Goal: Task Accomplishment & Management: Complete application form

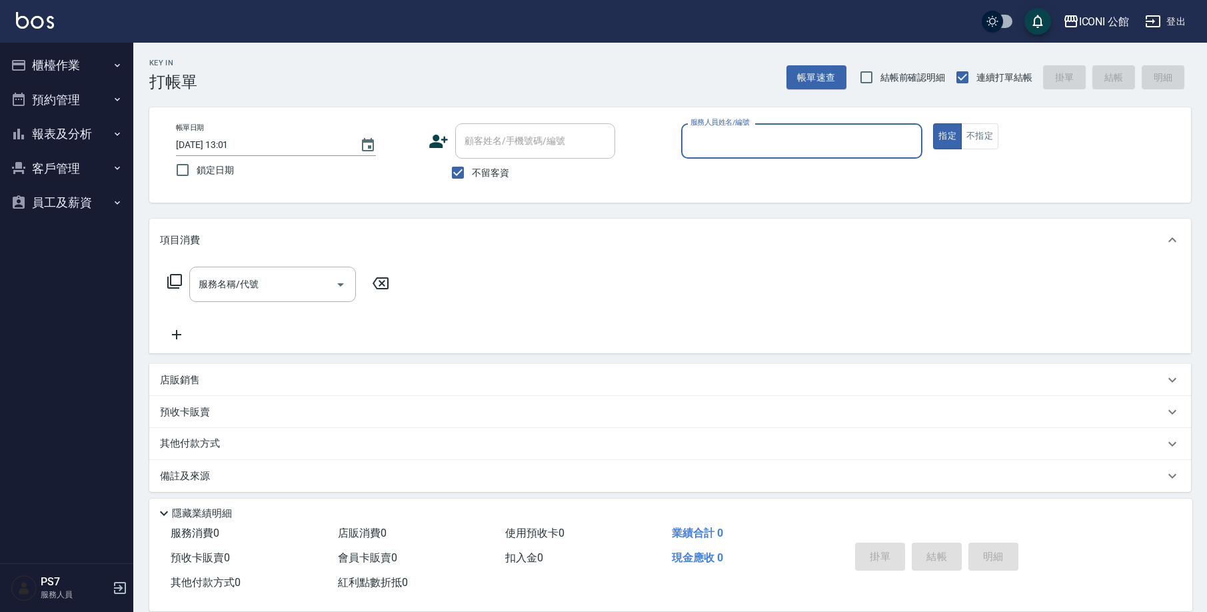
click at [890, 137] on input "服務人員姓名/編號" at bounding box center [802, 140] width 230 height 23
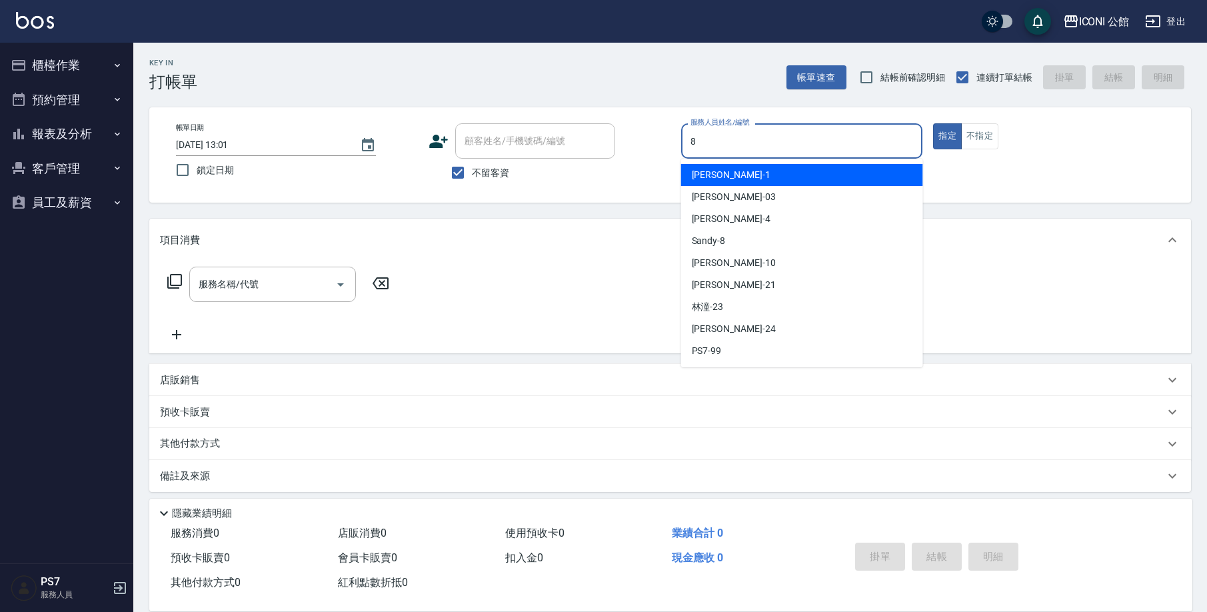
type input "Sandy-8"
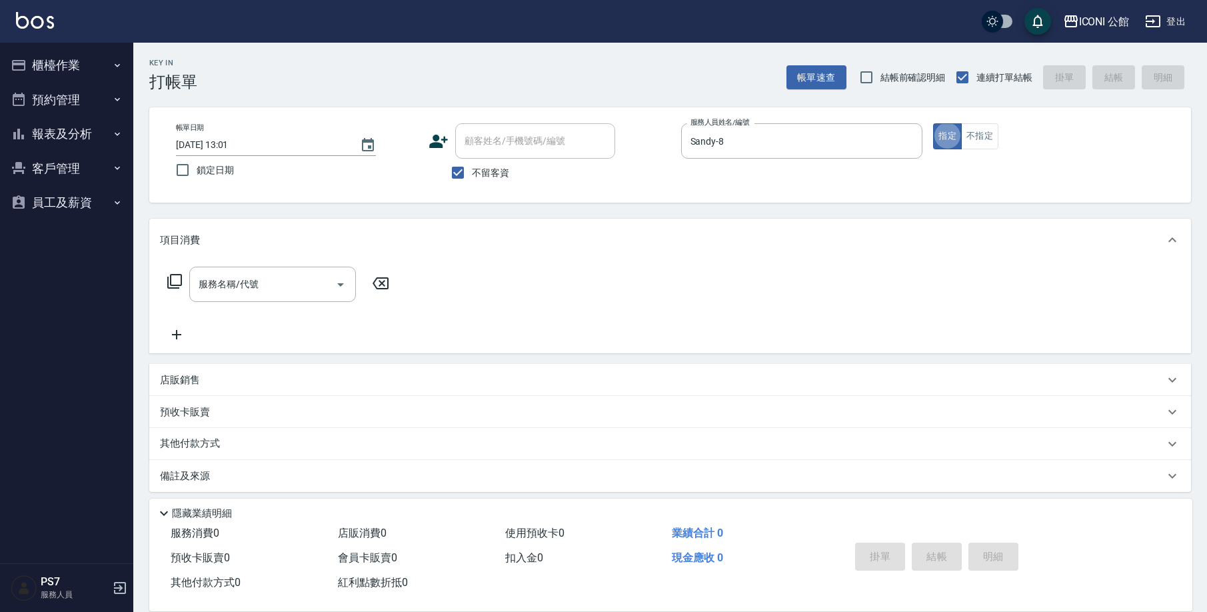
type button "true"
click at [294, 283] on input "服務名稱/代號" at bounding box center [262, 284] width 135 height 23
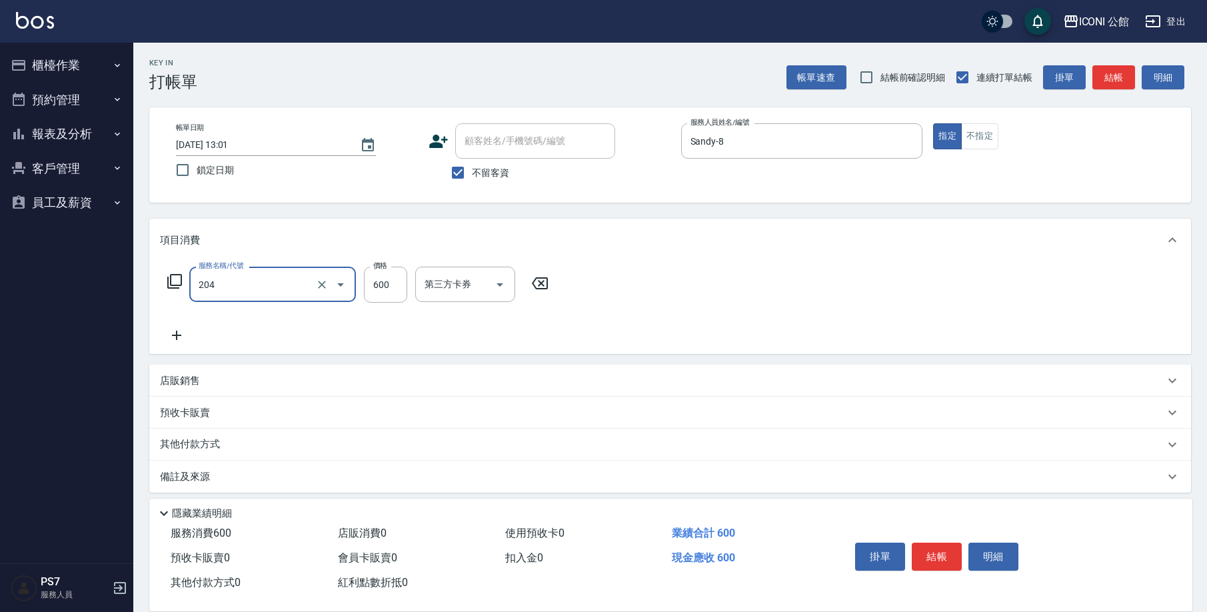
type input "指定洗+剪(204)"
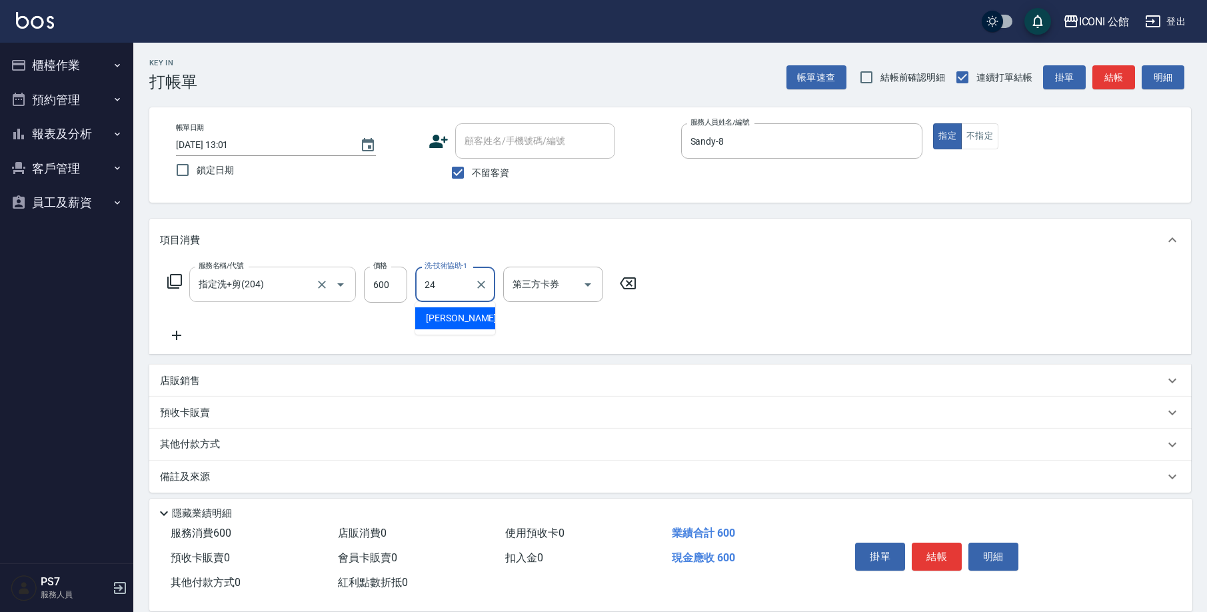
type input "[PERSON_NAME]-24"
click at [173, 283] on icon at bounding box center [175, 281] width 16 height 16
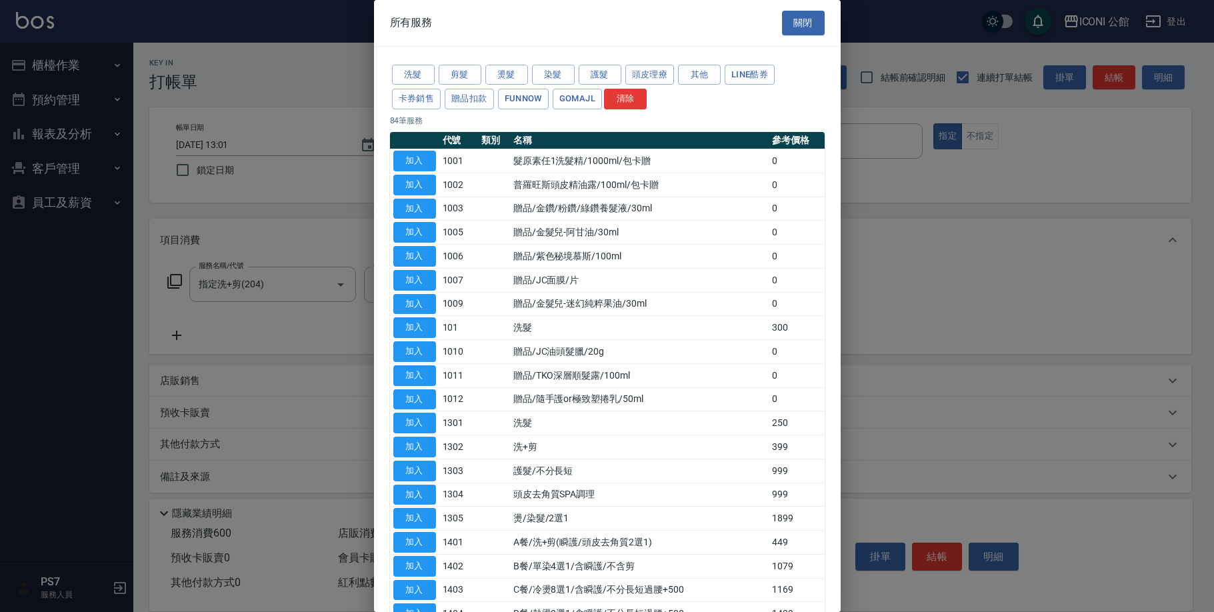
click at [703, 84] on div "洗髮 剪髮 燙髮 染髮 護髮 頭皮理療 其他 LINE酷券 卡券銷售 贈品扣款 FUNNOW GOMAJL 清除" at bounding box center [607, 87] width 435 height 49
click at [702, 77] on button "其他" at bounding box center [699, 75] width 43 height 21
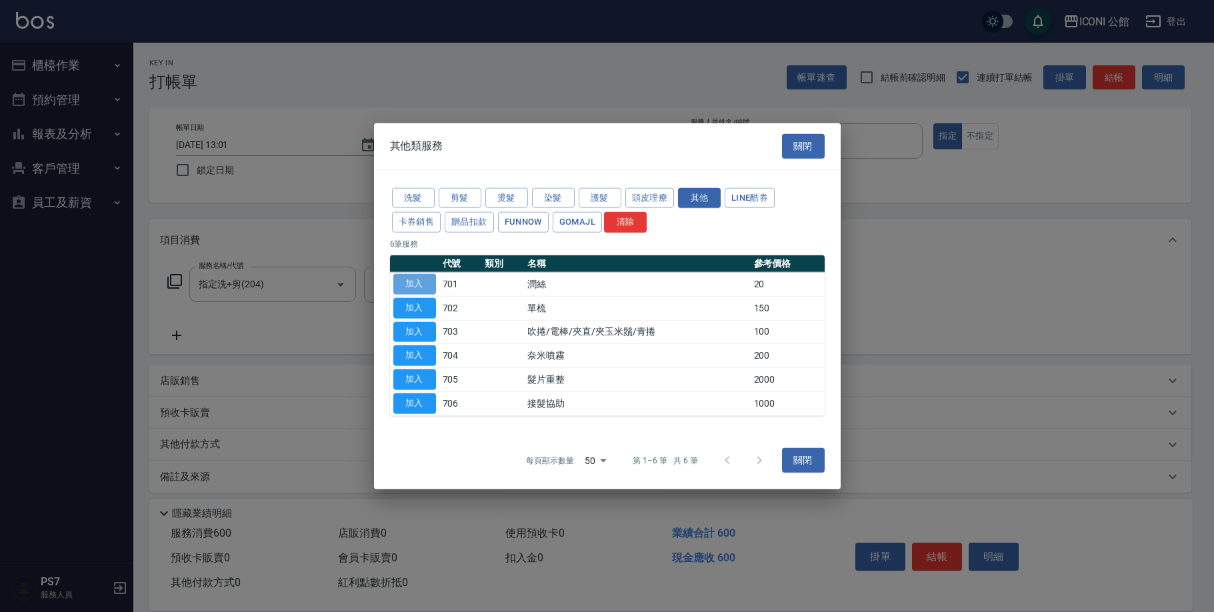
click at [415, 277] on button "加入" at bounding box center [414, 284] width 43 height 21
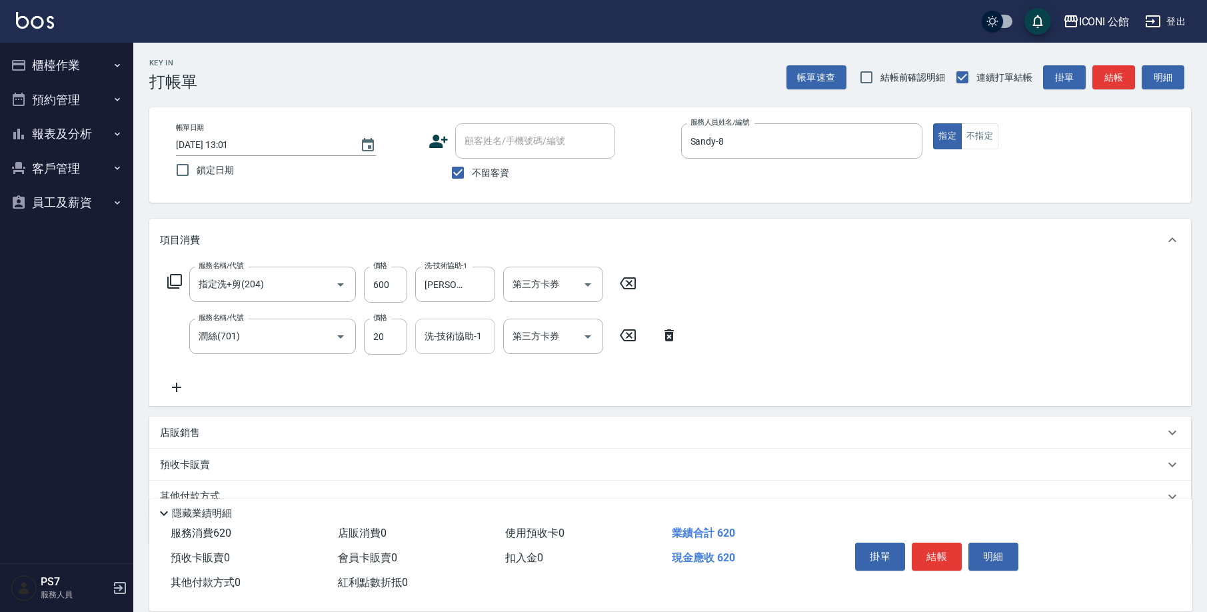
click at [475, 333] on input "洗-技術協助-1" at bounding box center [455, 336] width 68 height 23
type input "[PERSON_NAME]-24"
drag, startPoint x: 944, startPoint y: 548, endPoint x: 936, endPoint y: 549, distance: 8.0
click at [945, 549] on button "結帳" at bounding box center [937, 557] width 50 height 28
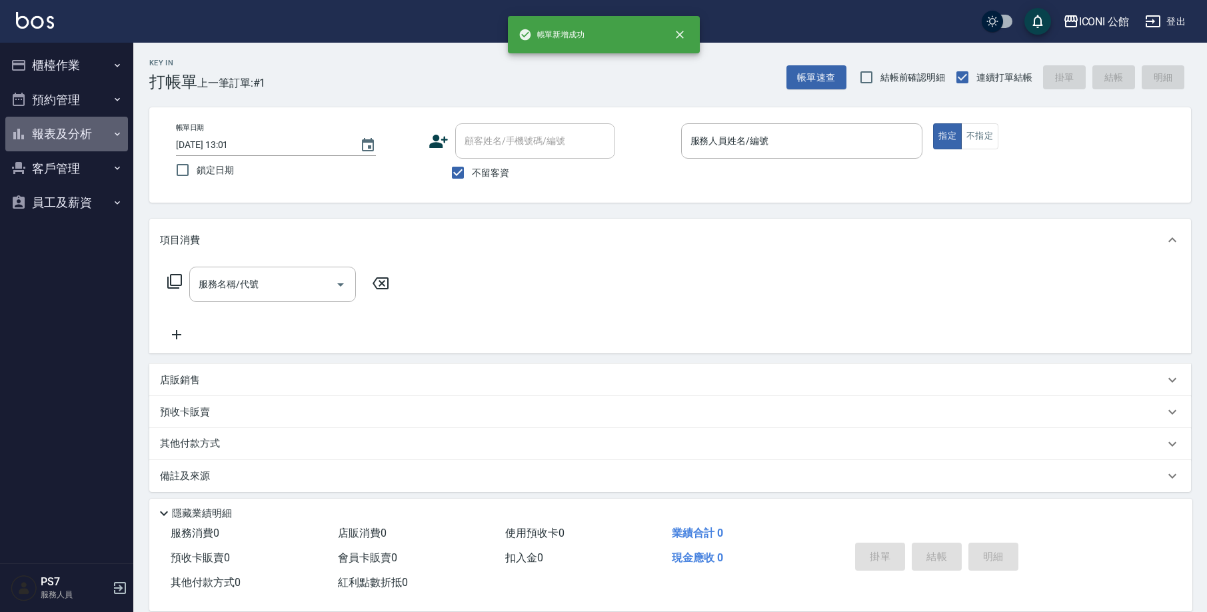
click at [111, 147] on button "報表及分析" at bounding box center [66, 134] width 123 height 35
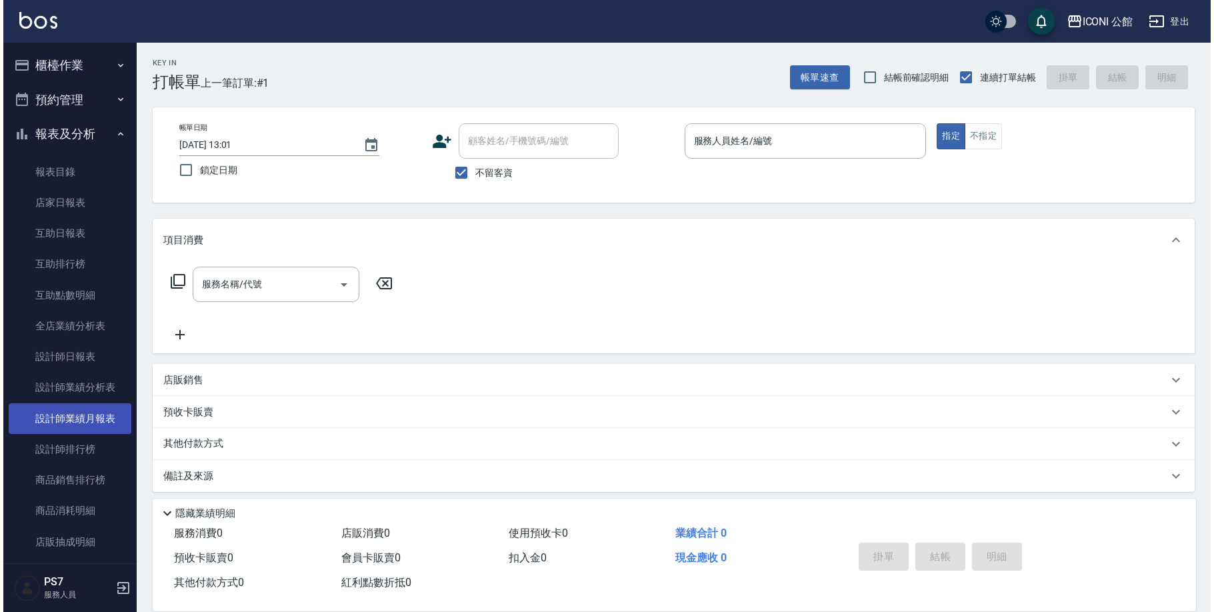
scroll to position [92, 0]
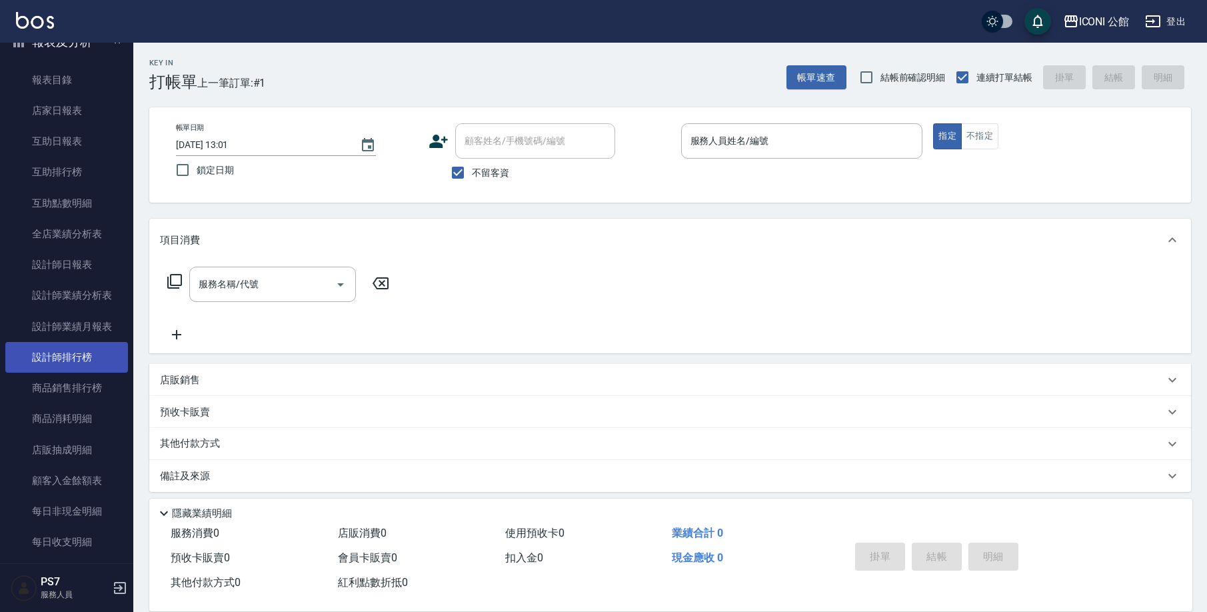
click at [59, 368] on link "設計師排行榜" at bounding box center [66, 357] width 123 height 31
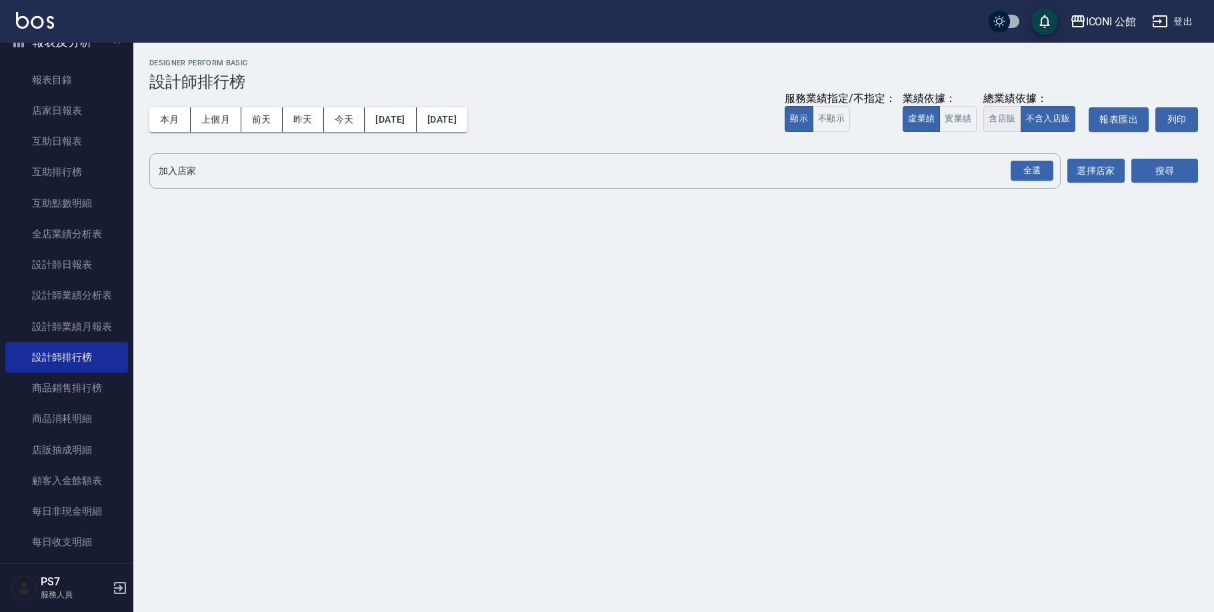
click at [1015, 121] on button "含店販" at bounding box center [1001, 119] width 37 height 26
click at [1022, 165] on div "全選" at bounding box center [1032, 171] width 43 height 21
click at [1155, 163] on button "搜尋" at bounding box center [1164, 171] width 67 height 25
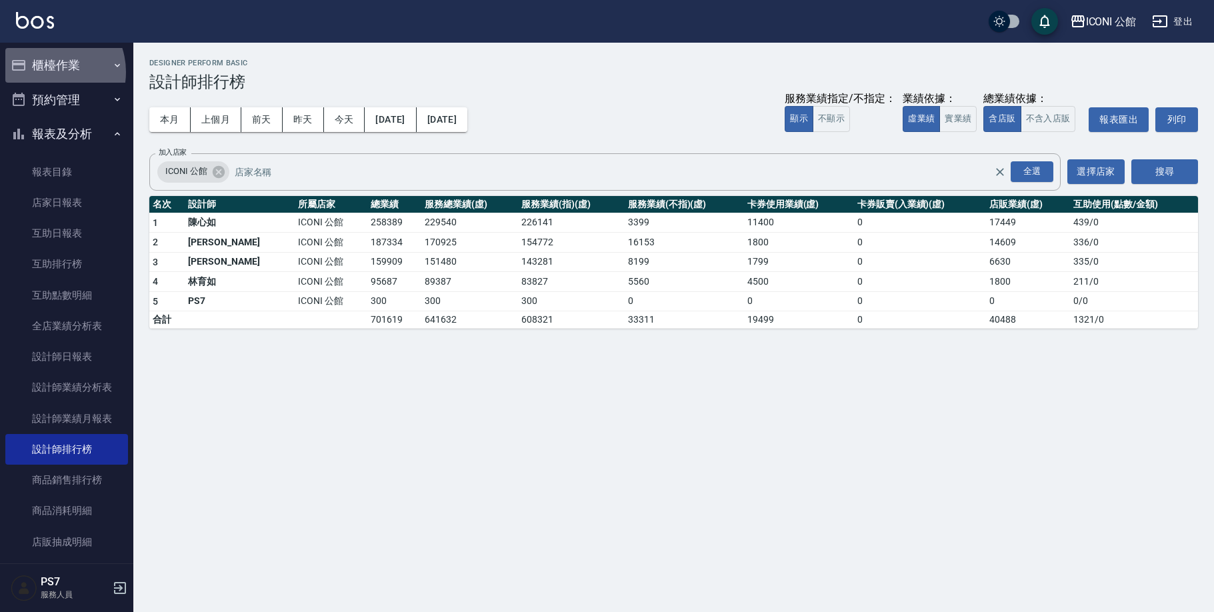
click at [47, 72] on button "櫃檯作業" at bounding box center [66, 65] width 123 height 35
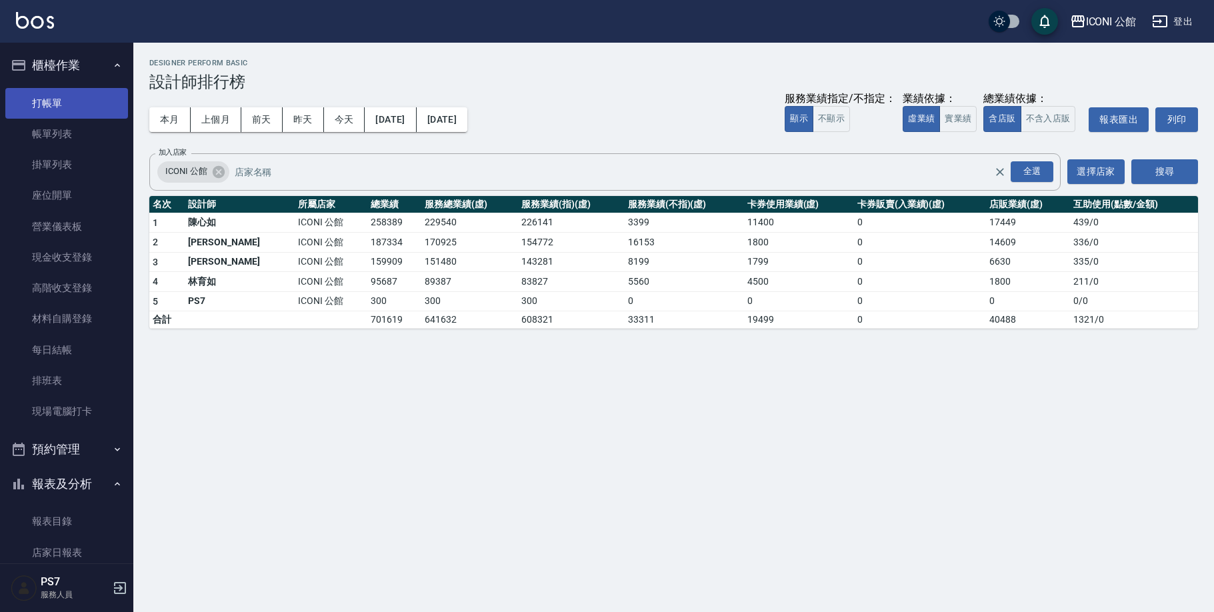
click at [73, 109] on link "打帳單" at bounding box center [66, 103] width 123 height 31
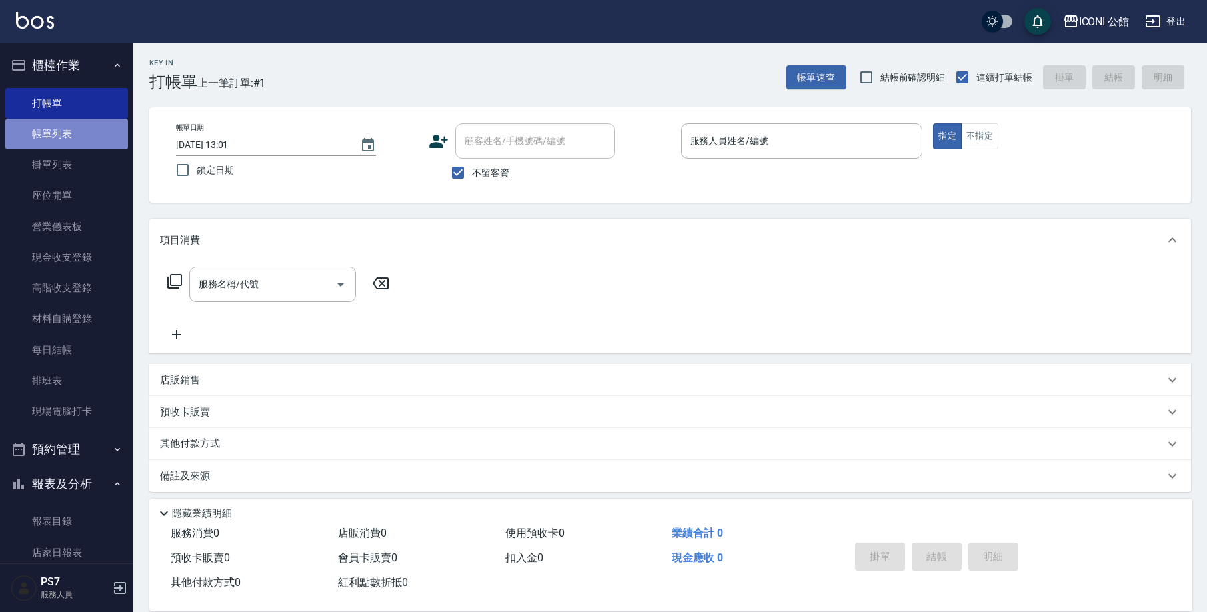
click at [91, 129] on link "帳單列表" at bounding box center [66, 134] width 123 height 31
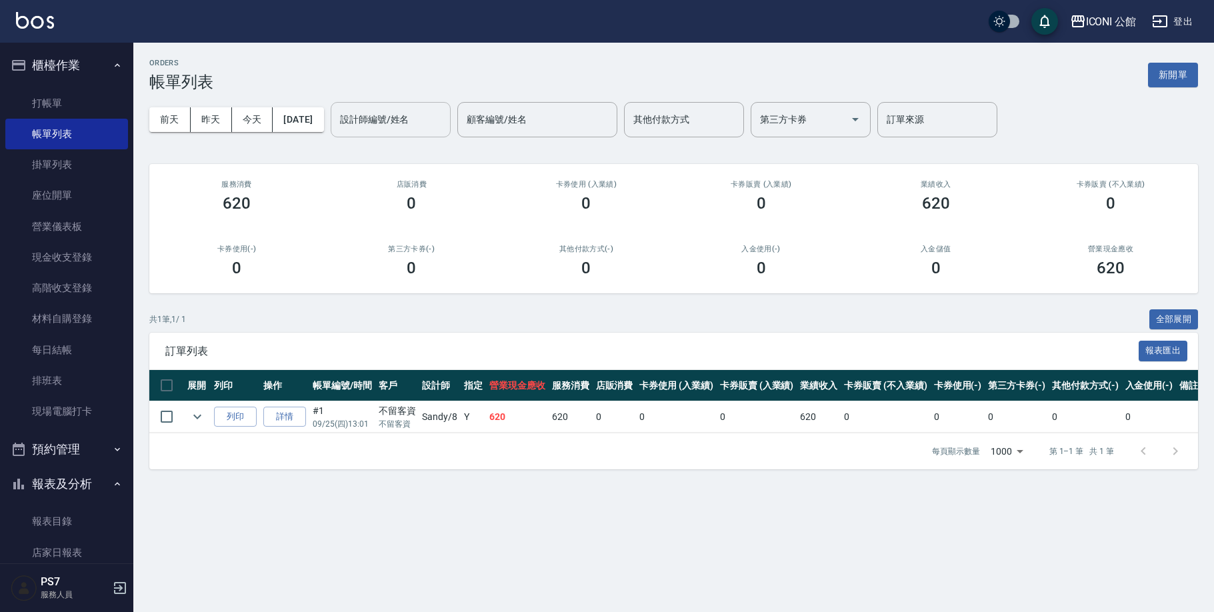
click at [406, 123] on input "設計師編號/姓名" at bounding box center [391, 119] width 108 height 23
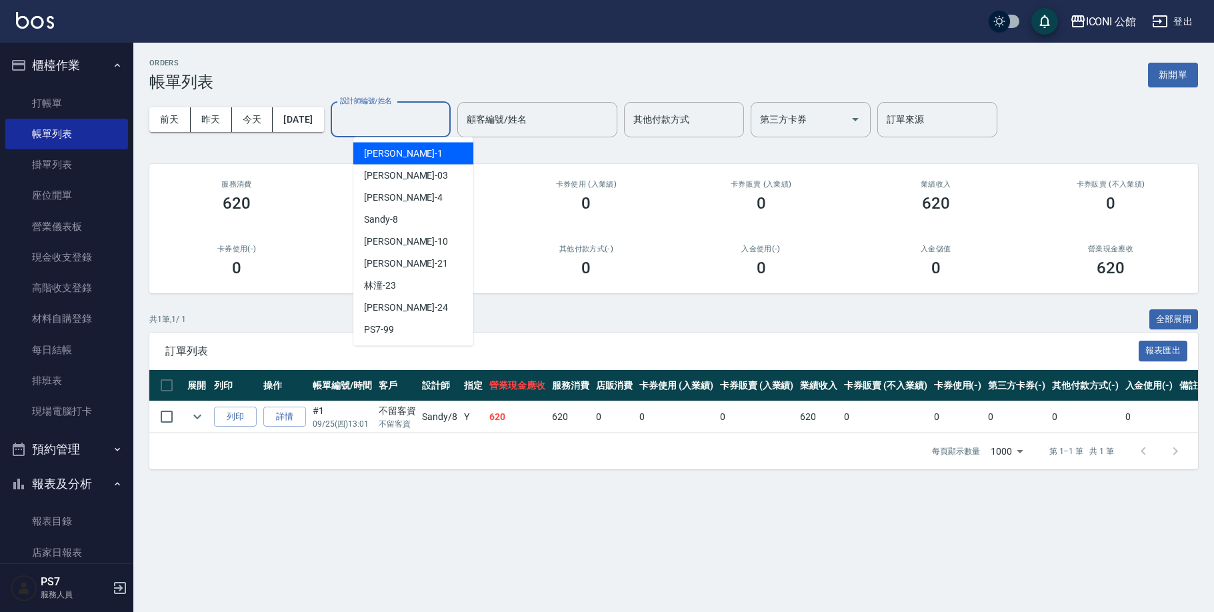
type input "8"
click at [446, 118] on button "Clear" at bounding box center [436, 119] width 19 height 19
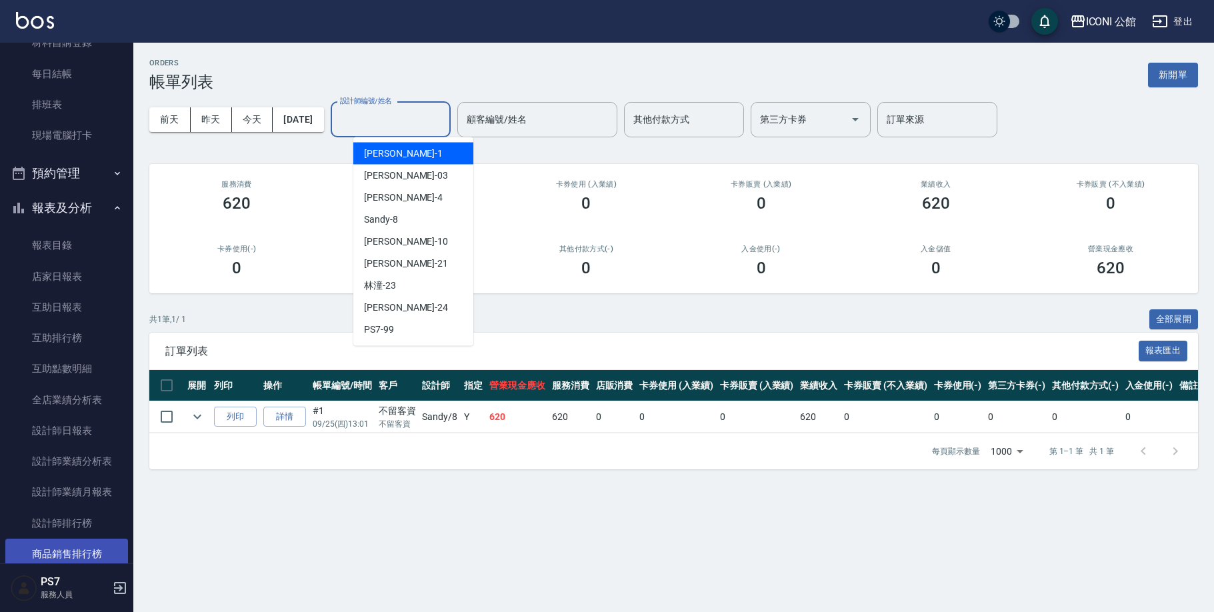
scroll to position [299, 0]
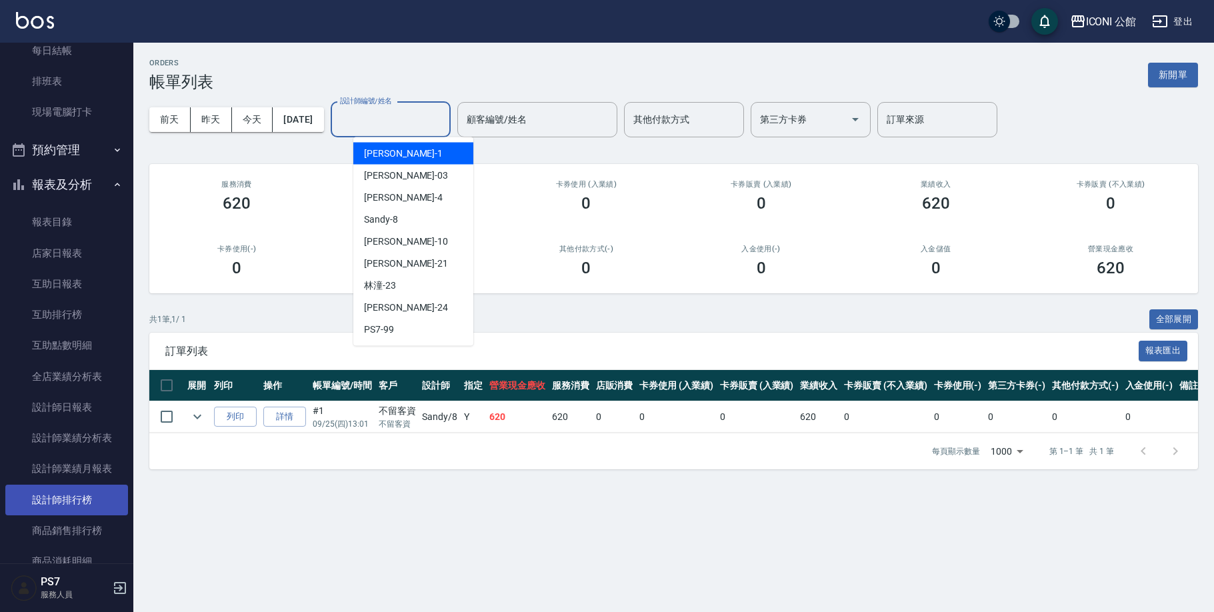
click at [100, 497] on link "設計師排行榜" at bounding box center [66, 500] width 123 height 31
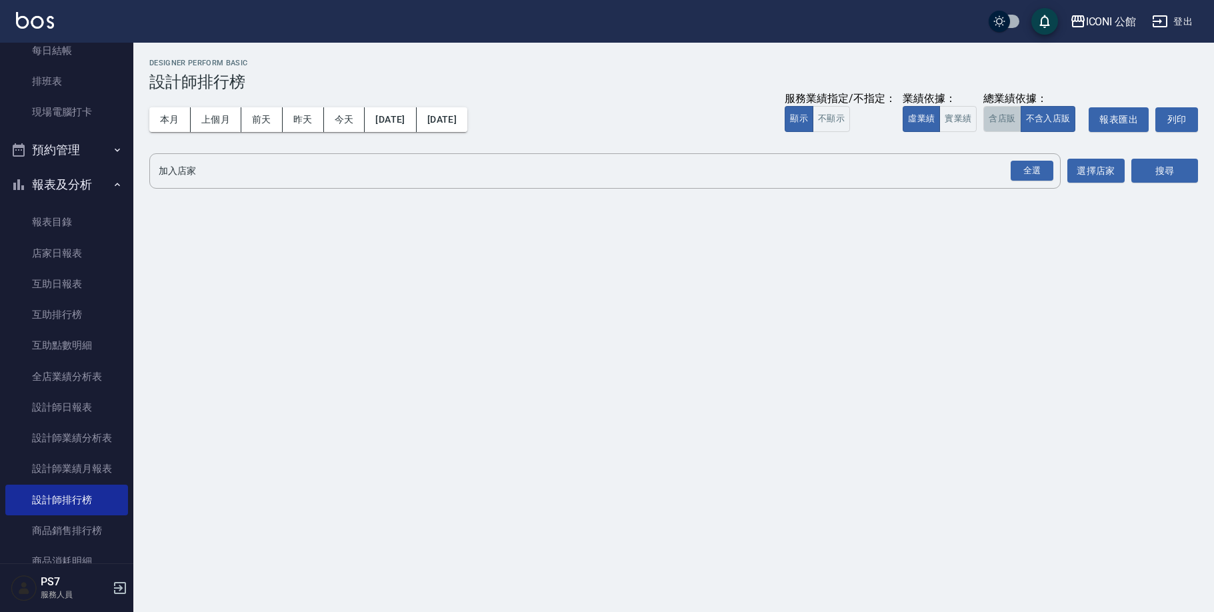
drag, startPoint x: 1010, startPoint y: 113, endPoint x: 1043, endPoint y: 150, distance: 49.6
click at [1010, 113] on button "含店販" at bounding box center [1001, 119] width 37 height 26
click at [1040, 170] on div "全選" at bounding box center [1032, 171] width 43 height 21
click at [1149, 167] on button "搜尋" at bounding box center [1164, 171] width 67 height 25
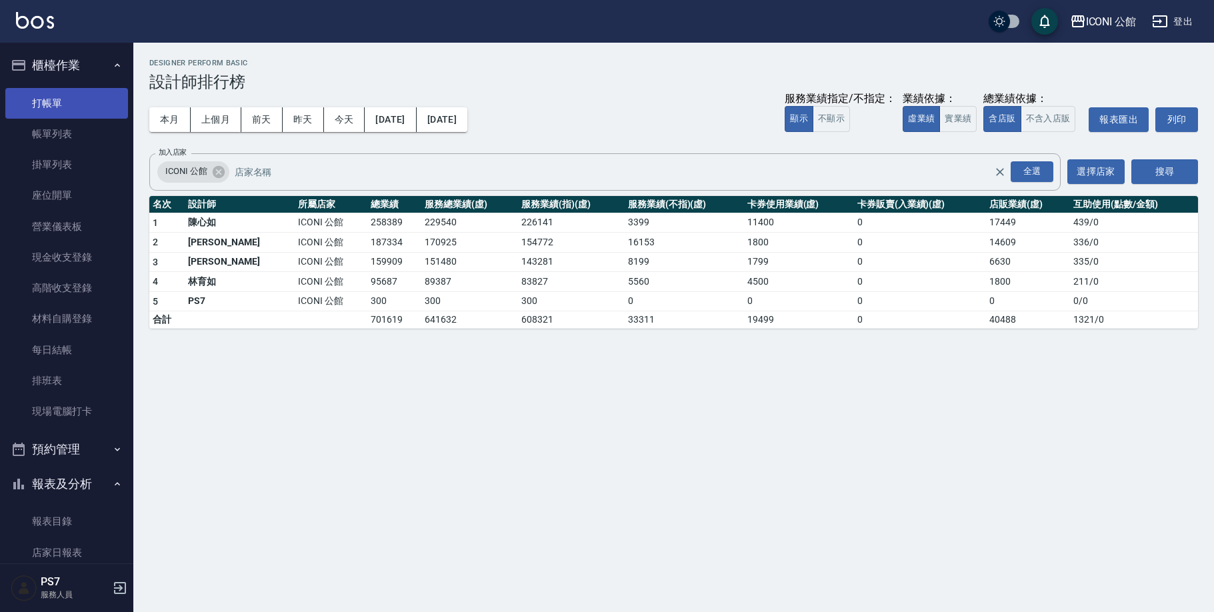
click at [45, 101] on link "打帳單" at bounding box center [66, 103] width 123 height 31
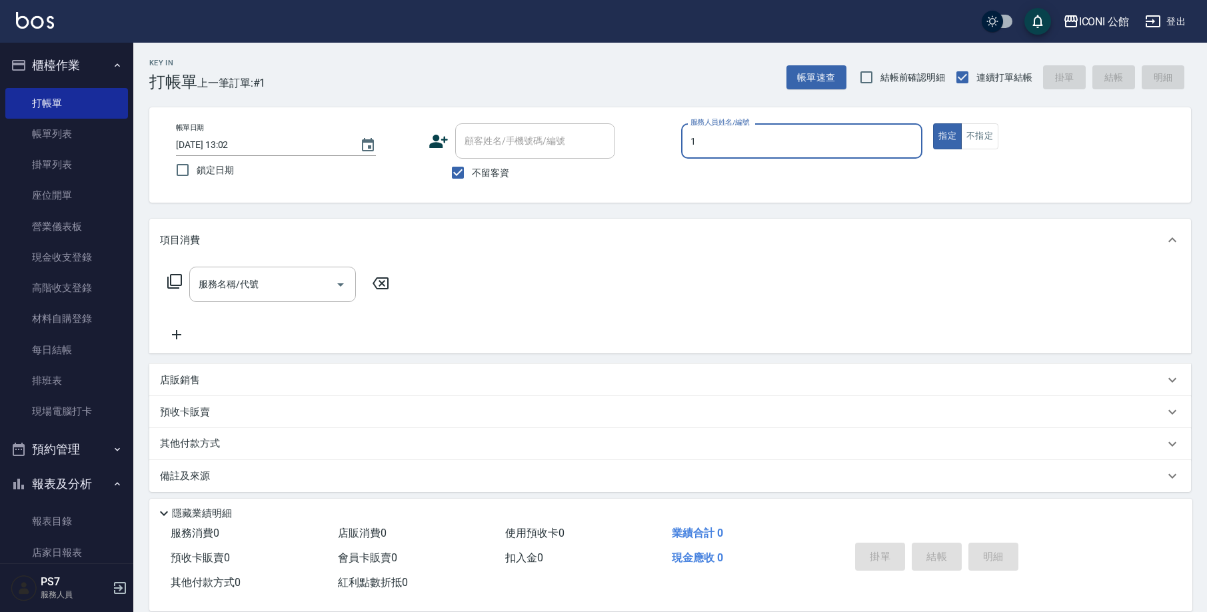
type input "[PERSON_NAME]-1"
type button "true"
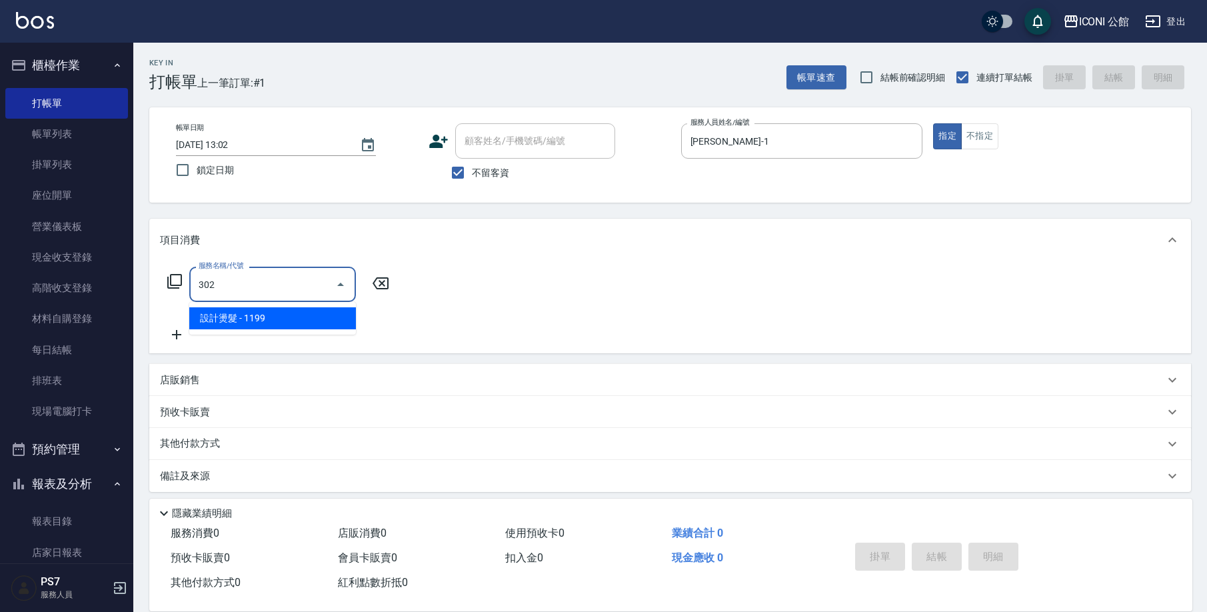
type input "設計燙髮(302)"
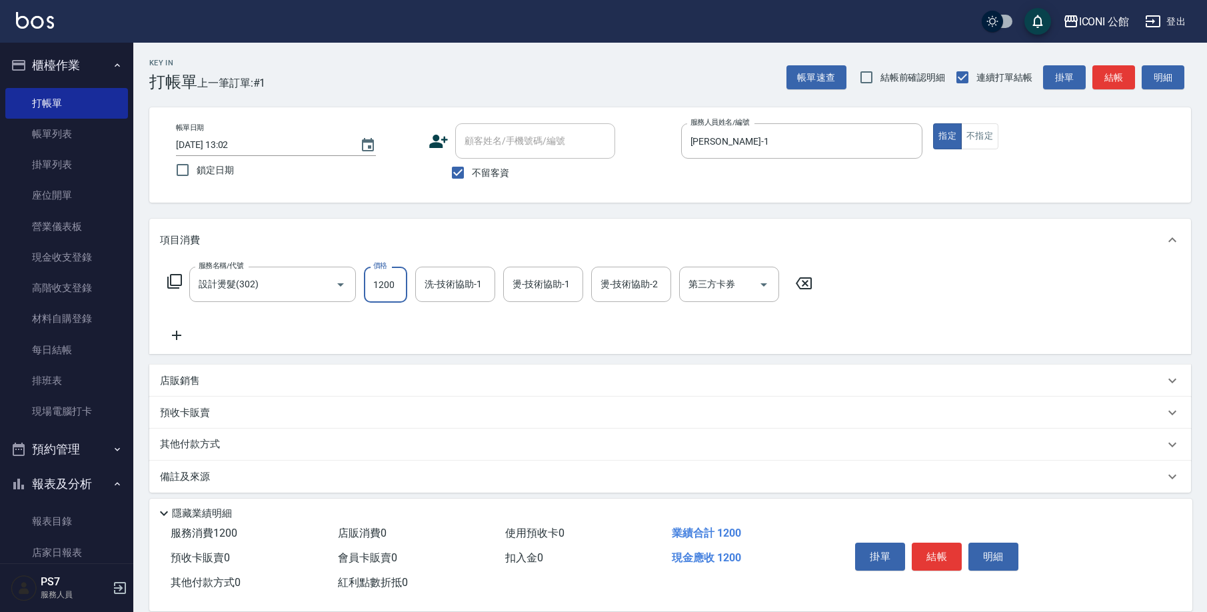
type input "1200"
type input "1"
type input "Sandy-8"
type input "[PERSON_NAME]-1"
click at [441, 288] on input "Sandy-8" at bounding box center [445, 284] width 48 height 23
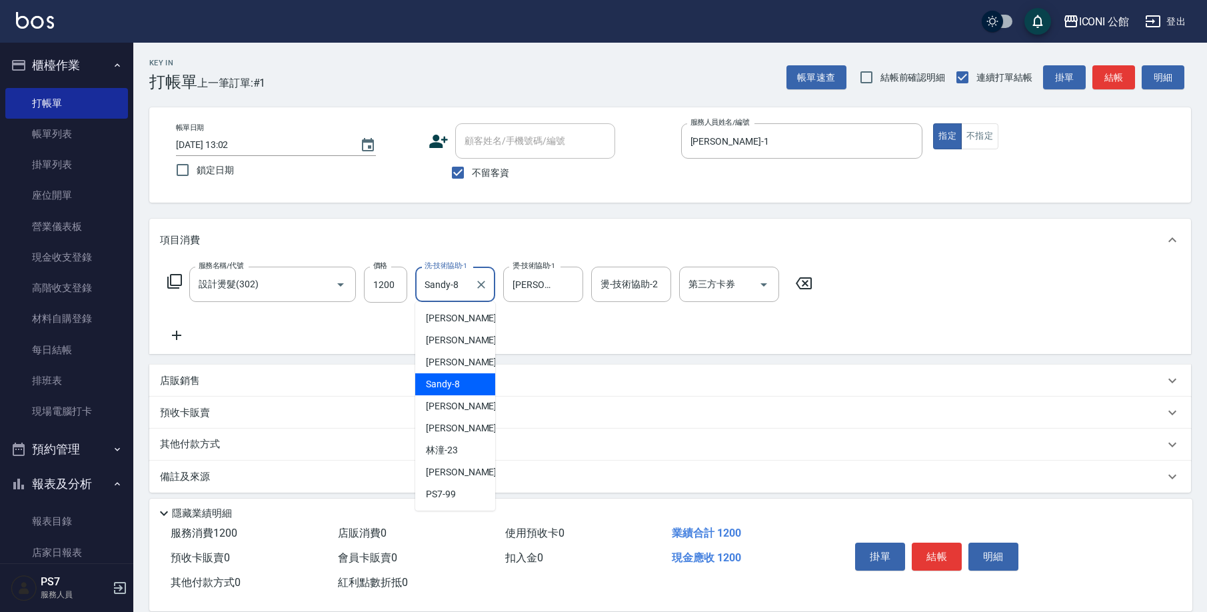
drag, startPoint x: 447, startPoint y: 283, endPoint x: 461, endPoint y: 279, distance: 13.7
click at [447, 283] on input "Sandy-8" at bounding box center [445, 284] width 48 height 23
click at [465, 278] on input "Sandy-8" at bounding box center [445, 284] width 48 height 23
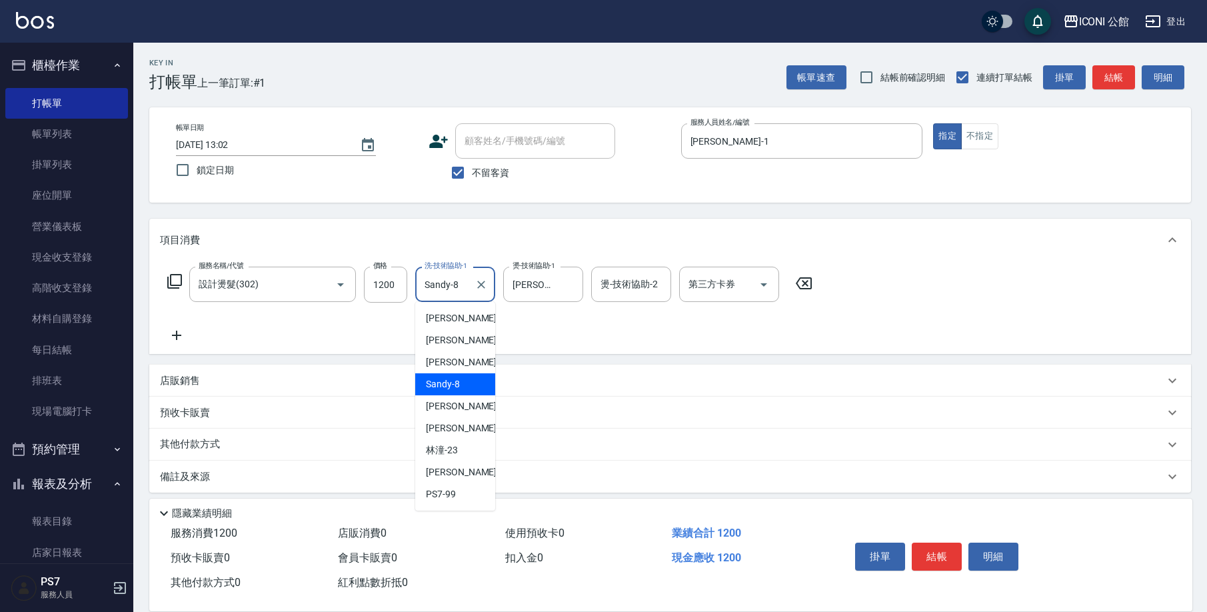
click at [465, 278] on input "Sandy-8" at bounding box center [445, 284] width 48 height 23
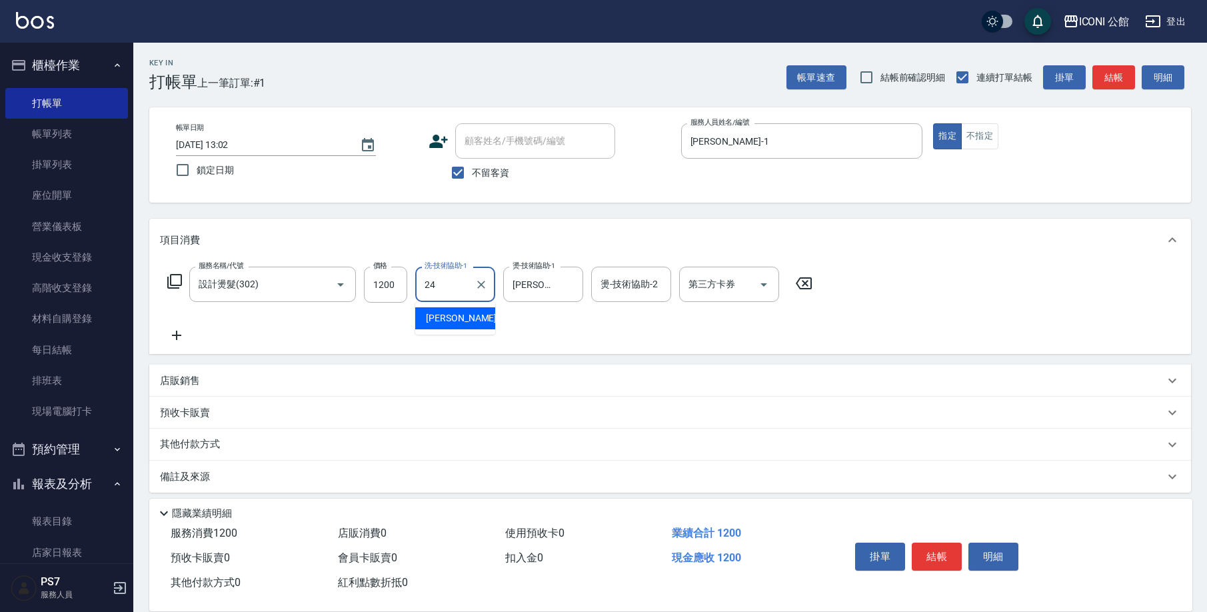
type input "[PERSON_NAME]-24"
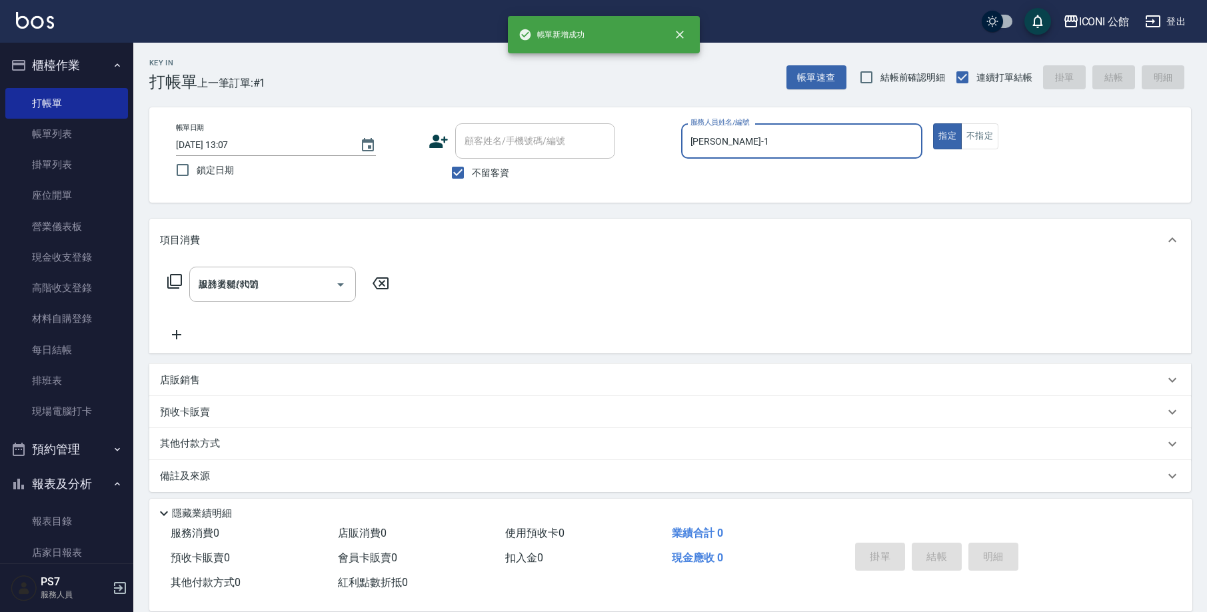
type input "[DATE] 13:07"
